Goal: Task Accomplishment & Management: Manage account settings

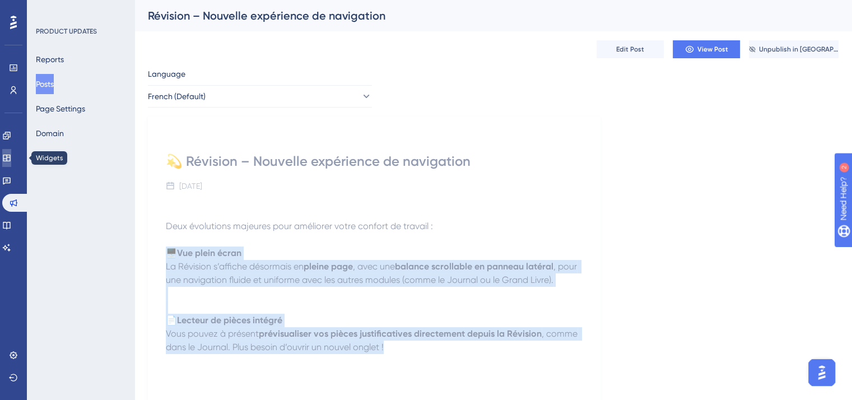
click at [11, 154] on icon at bounding box center [6, 157] width 9 height 9
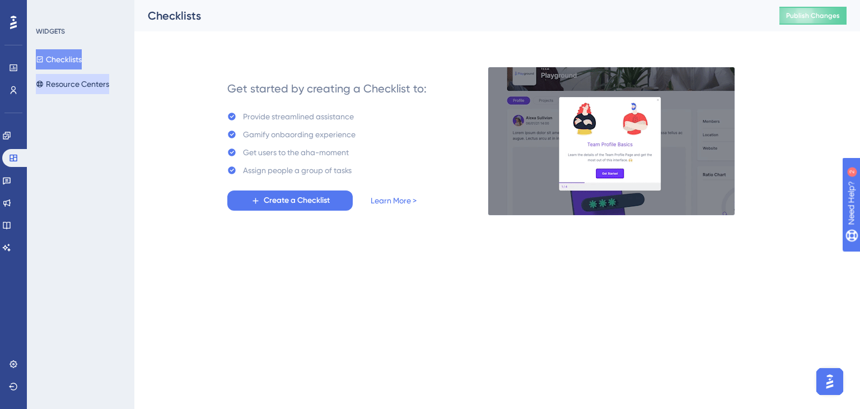
click at [85, 83] on button "Resource Centers" at bounding box center [72, 84] width 73 height 20
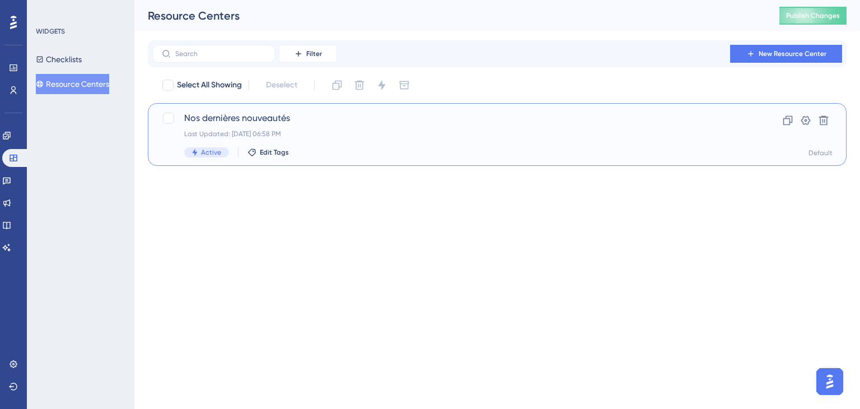
click at [373, 151] on div "Active Edit Tags" at bounding box center [452, 152] width 537 height 10
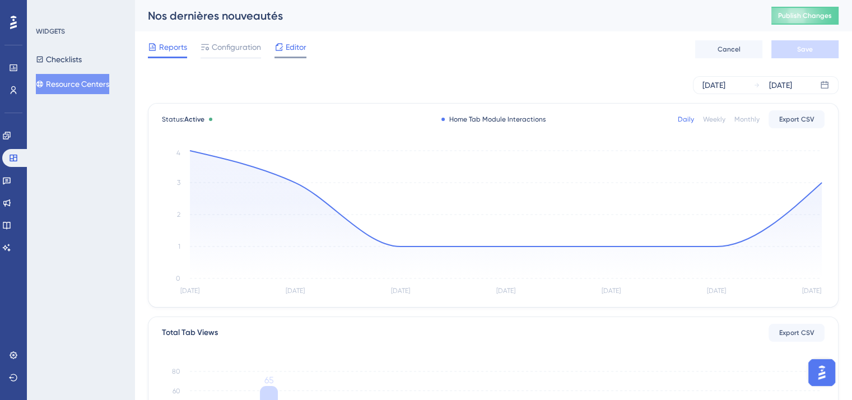
click at [277, 46] on icon at bounding box center [279, 47] width 9 height 9
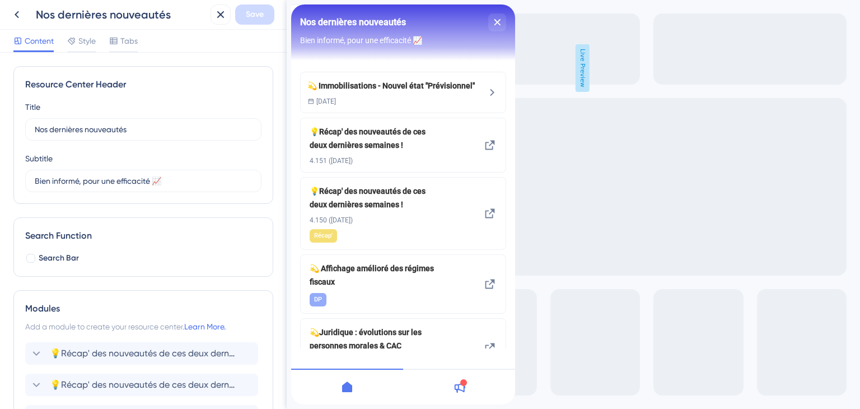
scroll to position [182, 0]
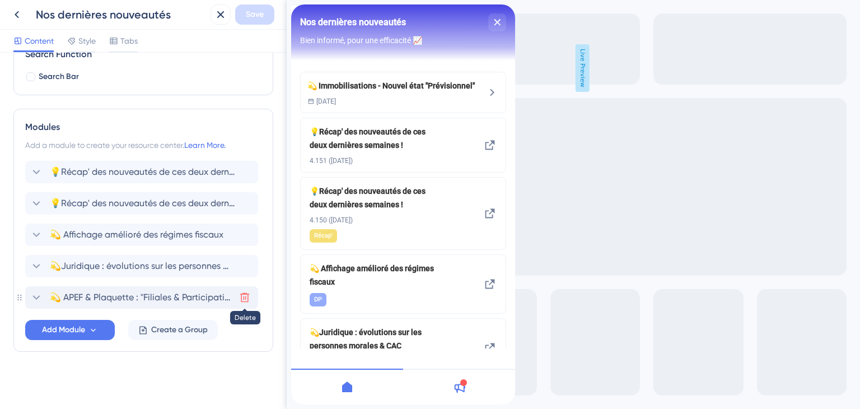
click at [244, 295] on icon at bounding box center [244, 297] width 11 height 11
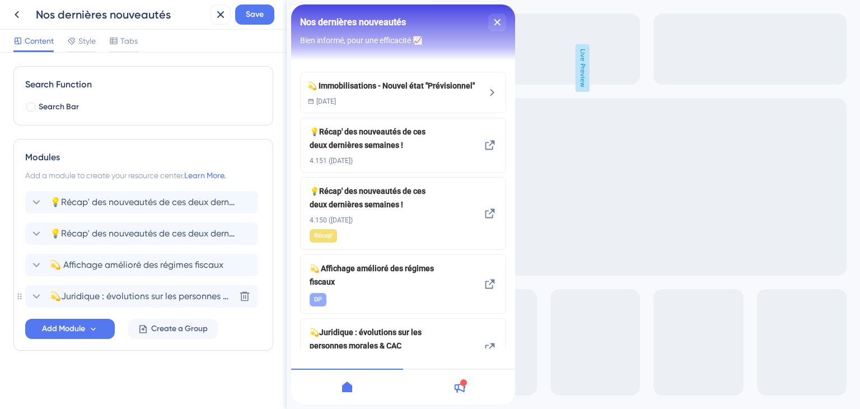
scroll to position [150, 0]
click at [81, 330] on span "Add Module" at bounding box center [63, 329] width 43 height 13
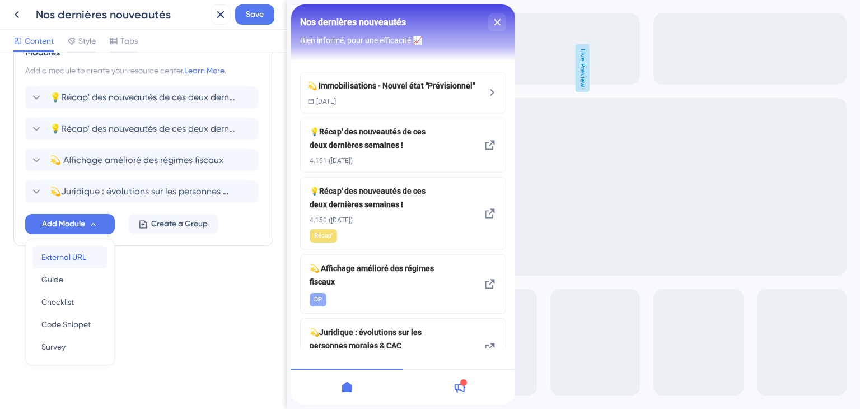
click at [65, 254] on span "External URL" at bounding box center [63, 256] width 45 height 13
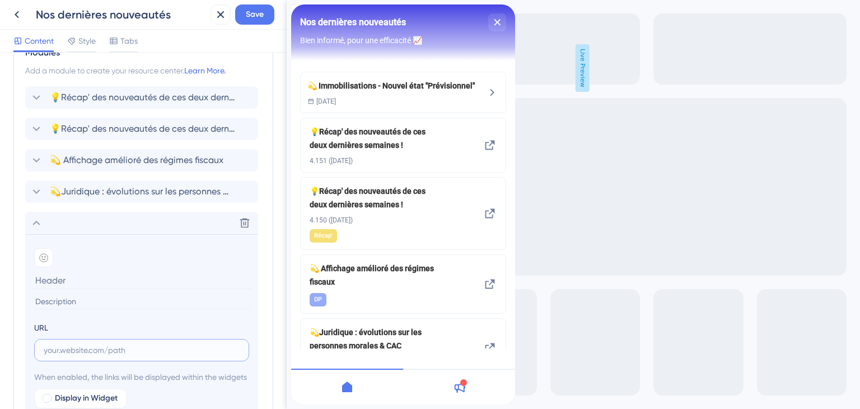
click at [66, 345] on input "text" at bounding box center [142, 350] width 196 height 12
paste input "[URL][DOMAIN_NAME]"
type input "[URL][DOMAIN_NAME]"
click at [158, 132] on span "💡Récap' des nouveautés de ces deux dernières semaines !" at bounding box center [142, 128] width 185 height 13
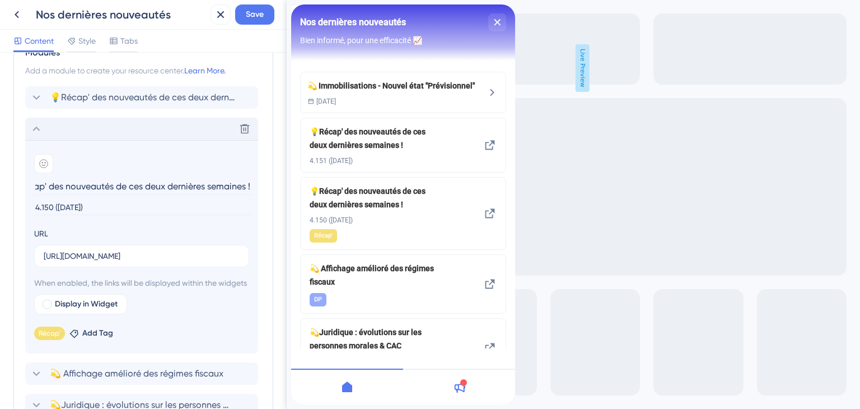
scroll to position [0, 0]
click at [63, 192] on section "Add emoji 💡Récap' des nouveautés de ces deux dernières semaines ! 4.150 ([DATE])" at bounding box center [141, 183] width 215 height 59
click at [63, 192] on input "💡Récap' des nouveautés de ces deux dernières semaines !" at bounding box center [142, 186] width 217 height 17
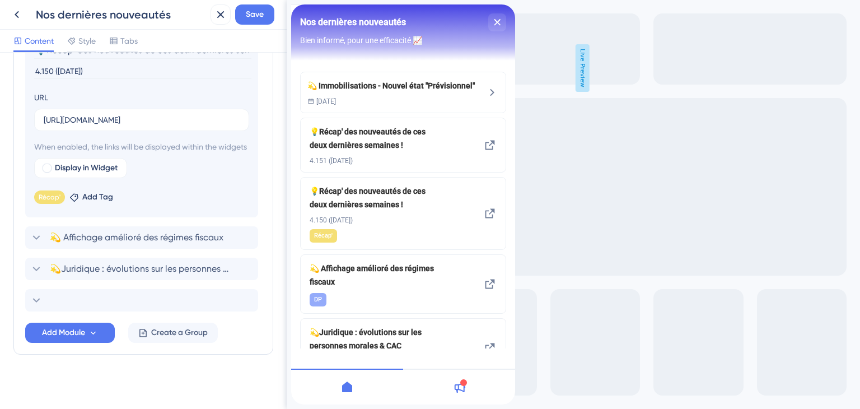
scroll to position [408, 0]
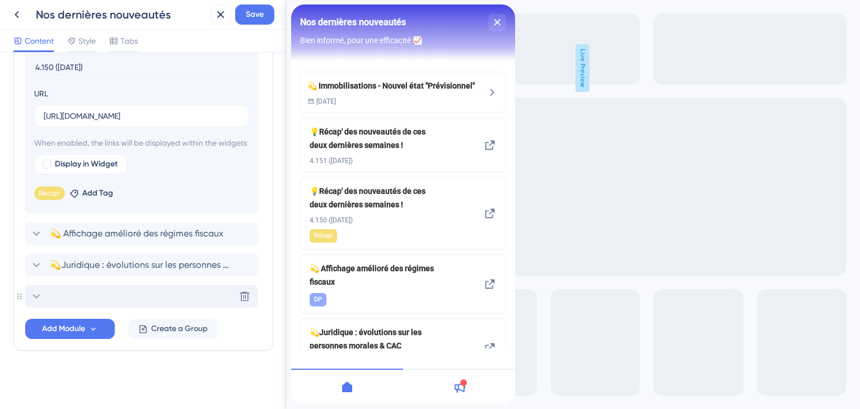
click at [119, 290] on div "Delete" at bounding box center [141, 296] width 233 height 22
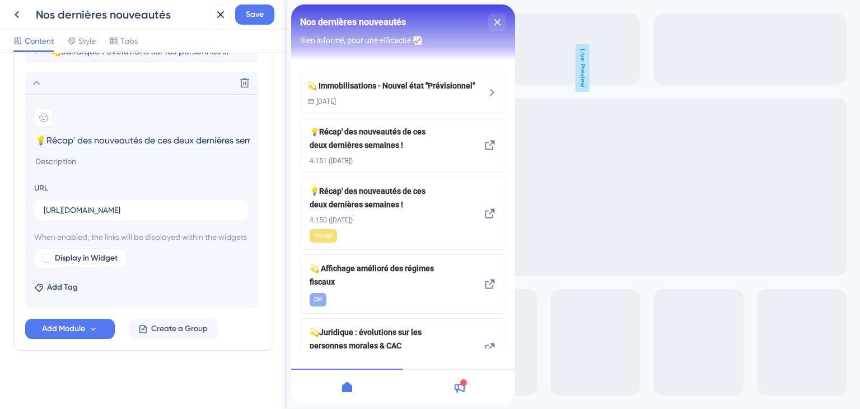
scroll to position [0, 30]
type input "💡Récap' des nouveautés de ces deux dernières semaines !"
click at [82, 154] on input at bounding box center [142, 161] width 217 height 15
click at [69, 154] on input "4.151 (18//08/25" at bounding box center [142, 161] width 217 height 15
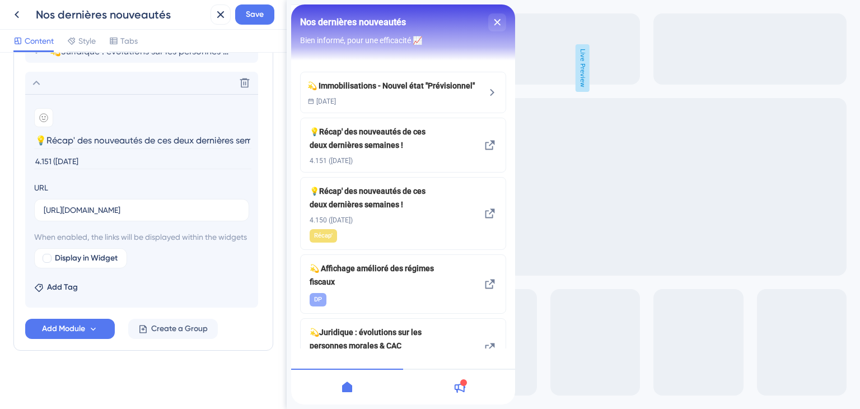
click at [103, 154] on input "4.151 ([DATE]" at bounding box center [142, 161] width 217 height 15
type input "4.151 ([DATE])"
click at [52, 288] on span "Add Tag" at bounding box center [62, 287] width 31 height 13
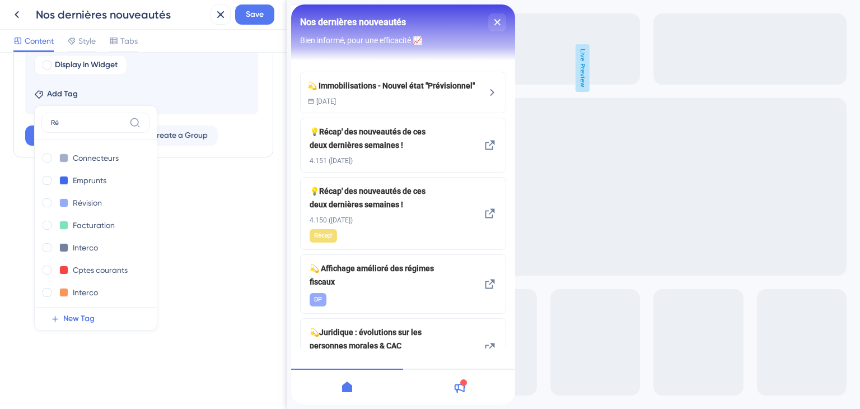
scroll to position [437, 0]
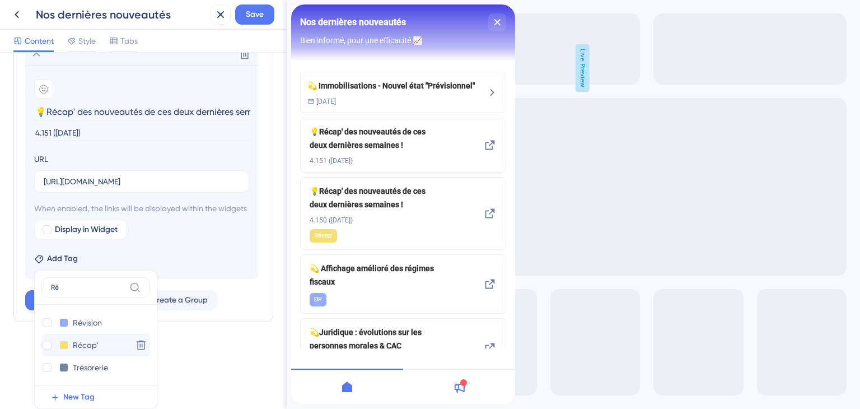
type input "Ré"
click at [95, 352] on div "Récap' Récap' Delete" at bounding box center [95, 345] width 109 height 22
click at [48, 344] on div at bounding box center [47, 345] width 9 height 9
checkbox input "true"
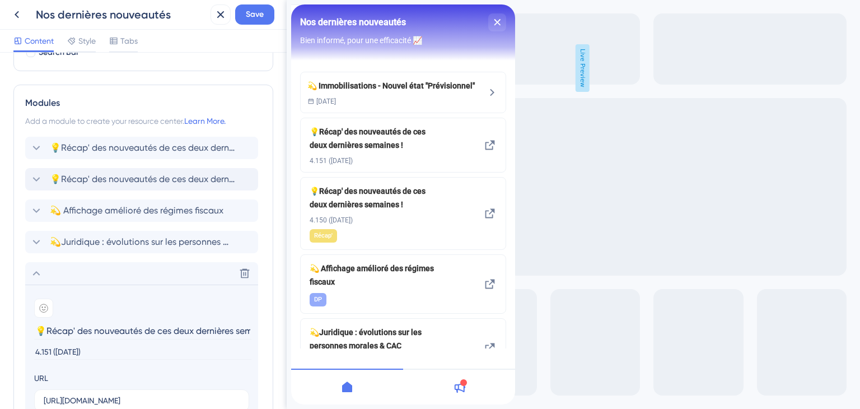
scroll to position [192, 0]
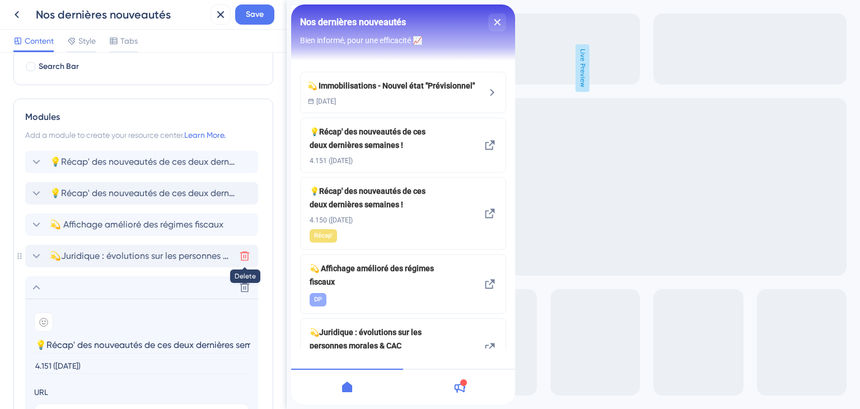
click at [250, 256] on button at bounding box center [245, 256] width 18 height 18
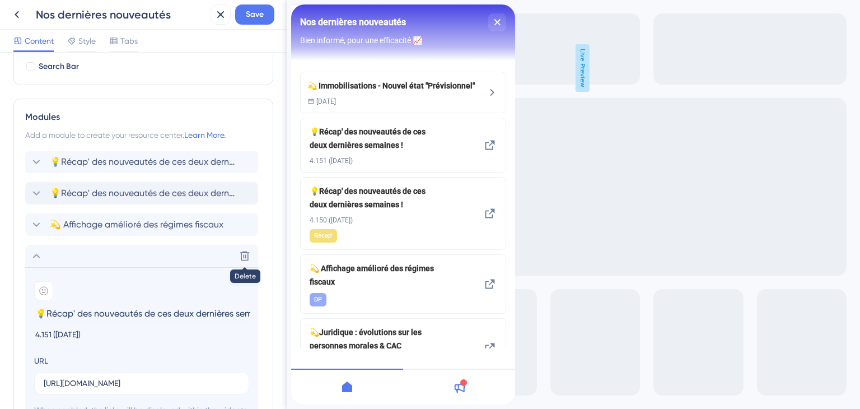
scroll to position [0, 30]
click at [240, 228] on icon at bounding box center [244, 224] width 11 height 11
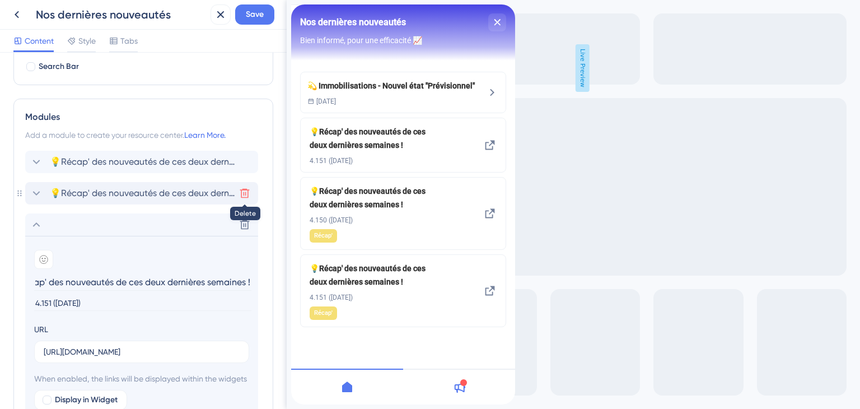
click at [244, 189] on icon at bounding box center [245, 194] width 10 height 10
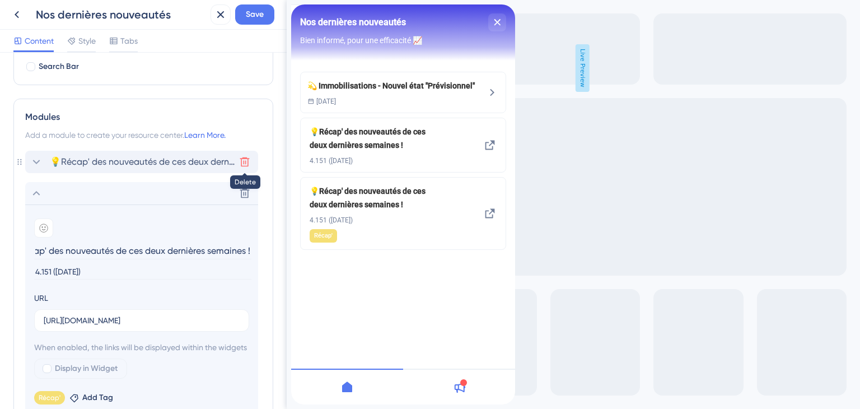
click at [249, 162] on icon at bounding box center [244, 161] width 11 height 11
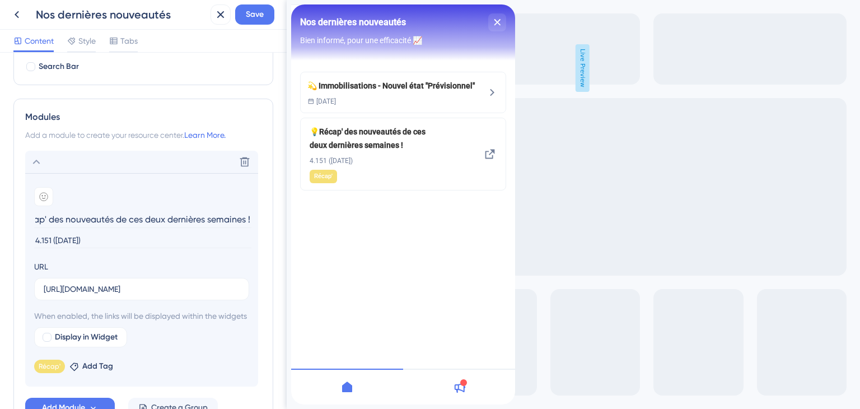
scroll to position [283, 0]
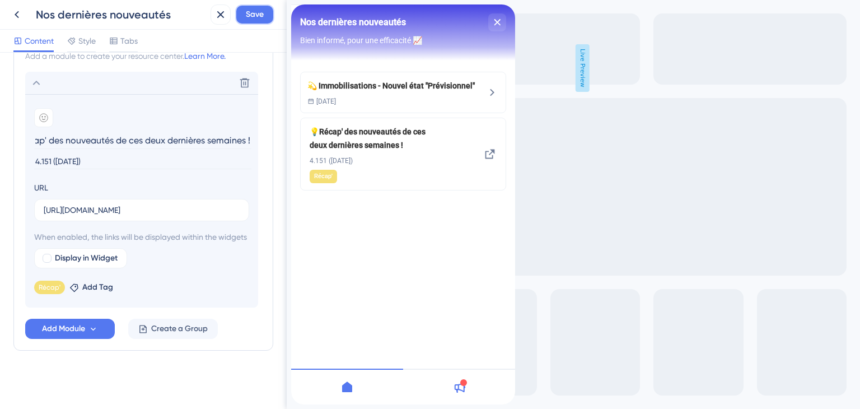
click at [244, 14] on button "Save" at bounding box center [254, 14] width 39 height 20
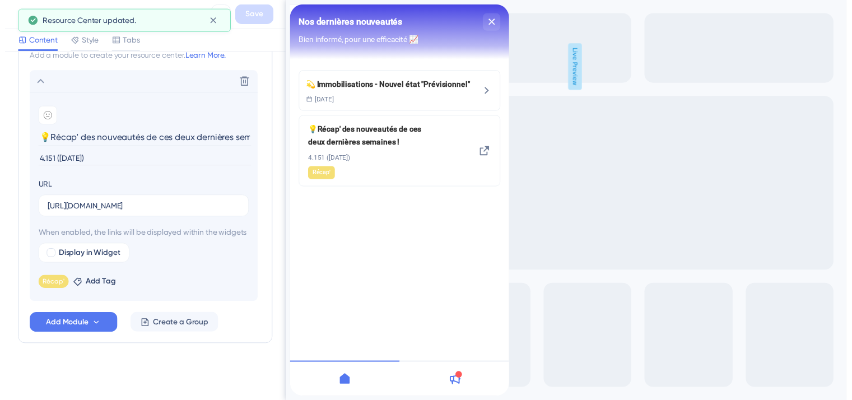
scroll to position [0, 0]
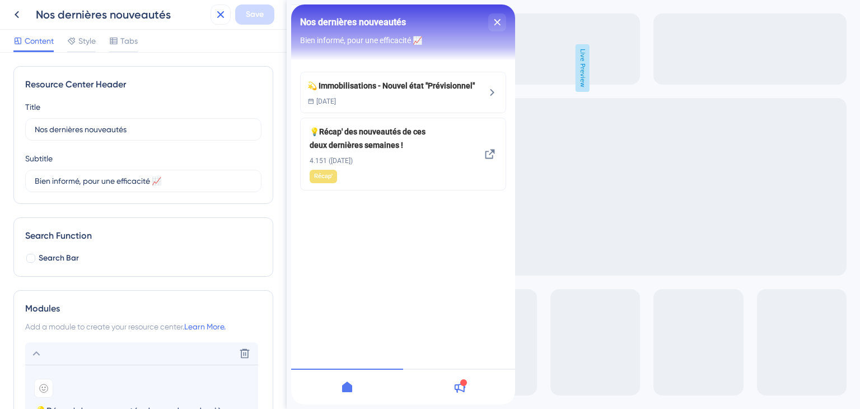
click at [220, 12] on icon at bounding box center [220, 14] width 13 height 13
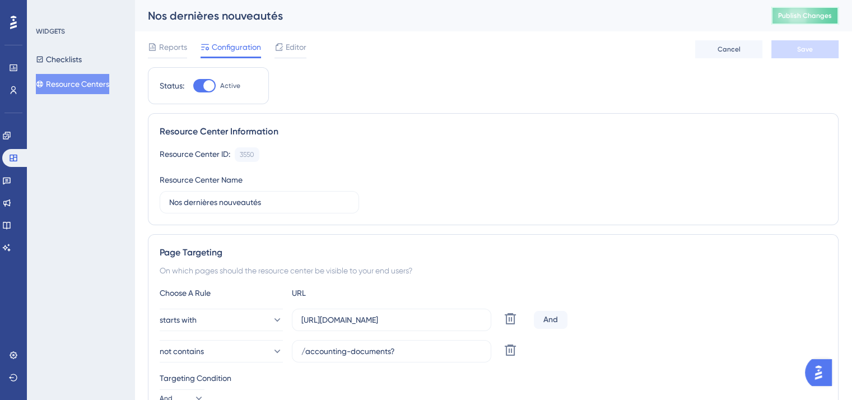
click at [810, 18] on span "Publish Changes" at bounding box center [805, 15] width 54 height 9
